Goal: Use online tool/utility: Utilize a website feature to perform a specific function

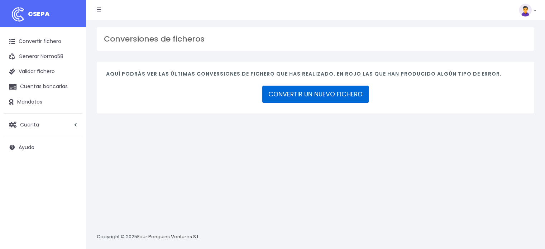
click at [305, 93] on link "CONVERTIR UN NUEVO FICHERO" at bounding box center [315, 94] width 106 height 17
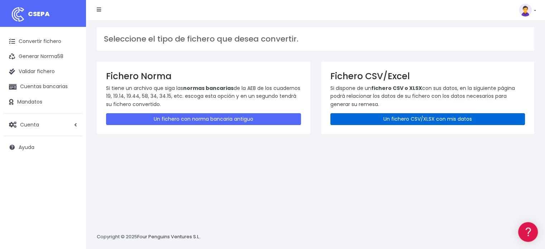
click at [367, 120] on link "Un fichero CSV/XLSX con mis datos" at bounding box center [427, 119] width 195 height 12
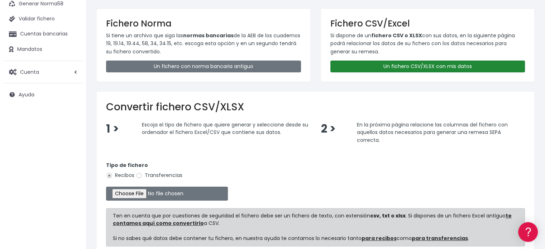
scroll to position [58, 0]
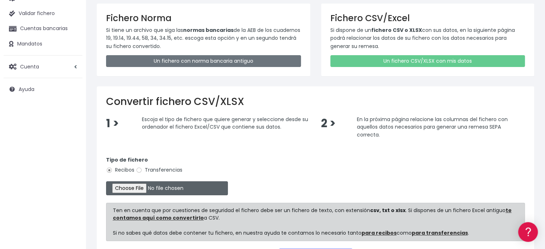
click at [144, 187] on input "file" at bounding box center [167, 188] width 122 height 14
type input "C:\fakepath\Cuota GACE extra septiembre 3.xlsx"
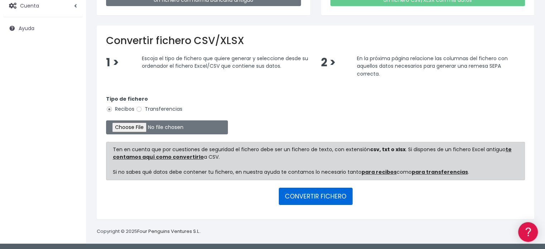
click at [305, 192] on button "CONVERTIR FICHERO" at bounding box center [316, 196] width 74 height 17
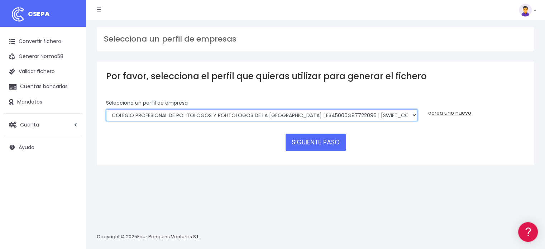
click at [324, 116] on select "COLEGIO PROFESIONAL DE POLITOLOGOS Y POLITOLOGOS DE LA [GEOGRAPHIC_DATA] | ES45…" at bounding box center [261, 115] width 311 height 12
click at [106, 109] on select "COLEGIO PROFESIONAL DE POLITOLOGOS Y POLITOLOGOS DE LA [GEOGRAPHIC_DATA] | ES45…" at bounding box center [261, 115] width 311 height 12
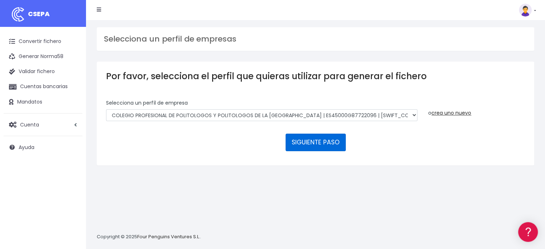
click at [318, 136] on button "SIGUIENTE PASO" at bounding box center [315, 142] width 60 height 17
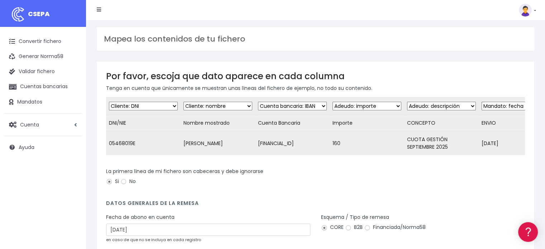
scroll to position [74, 0]
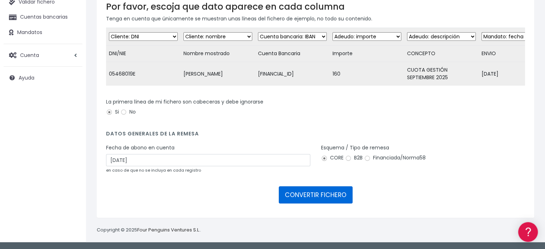
click at [320, 196] on button "CONVERTIR FICHERO" at bounding box center [316, 194] width 74 height 17
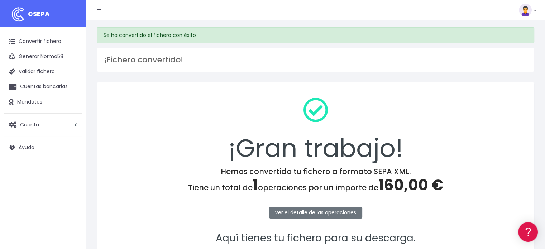
scroll to position [93, 0]
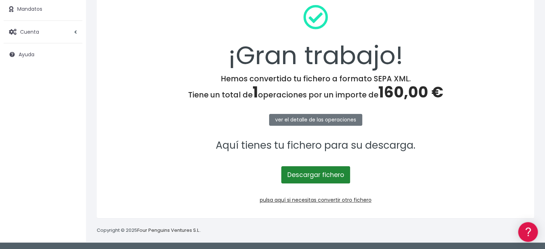
click at [328, 177] on link "Descargar fichero" at bounding box center [315, 174] width 69 height 17
